Goal: Task Accomplishment & Management: Manage account settings

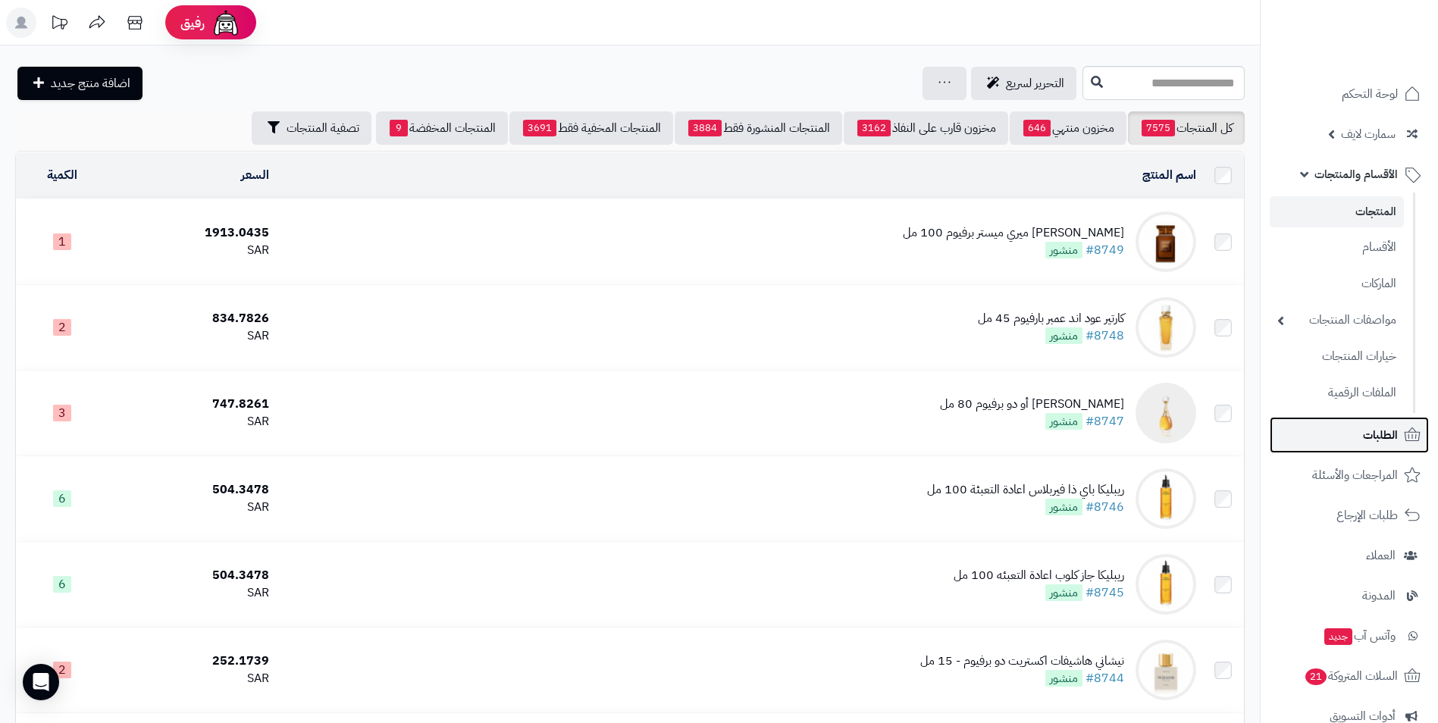
click at [1379, 436] on span "الطلبات" at bounding box center [1380, 435] width 35 height 21
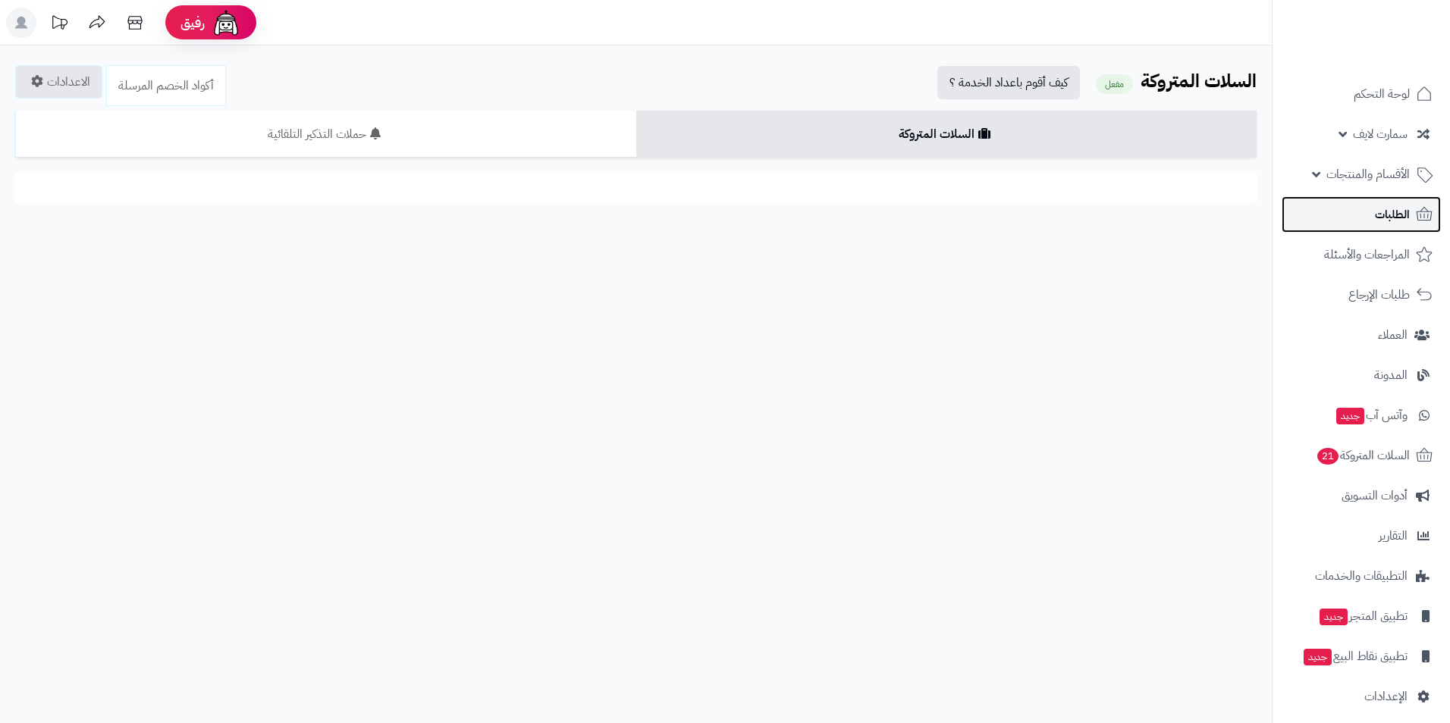
click at [1393, 209] on span "الطلبات" at bounding box center [1392, 214] width 35 height 21
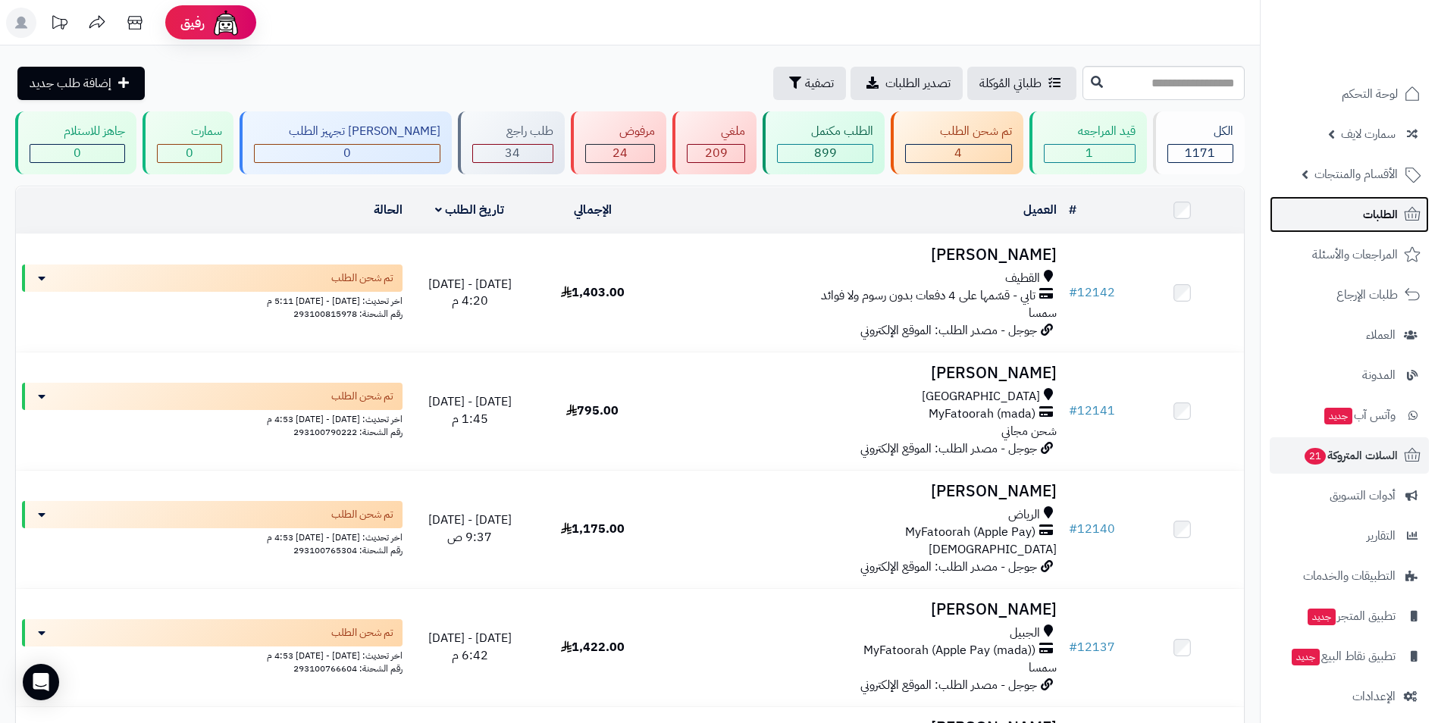
click at [1316, 222] on link "الطلبات" at bounding box center [1349, 214] width 159 height 36
